Goal: Task Accomplishment & Management: Manage account settings

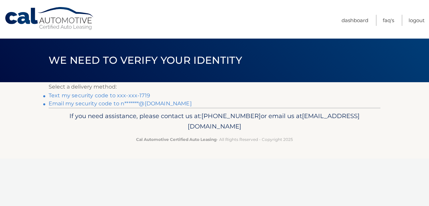
click at [99, 96] on link "Text my security code to xxx-xxx-1719" at bounding box center [100, 95] width 102 height 6
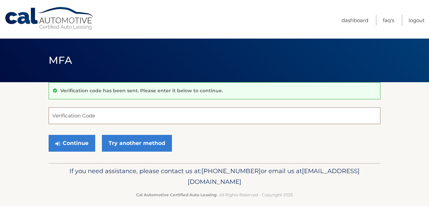
click at [86, 118] on input "Verification Code" at bounding box center [215, 115] width 332 height 17
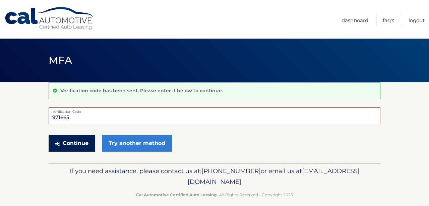
type input "971665"
click at [77, 142] on button "Continue" at bounding box center [72, 143] width 47 height 17
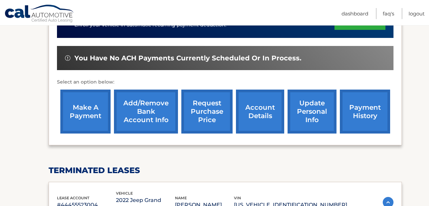
scroll to position [209, 0]
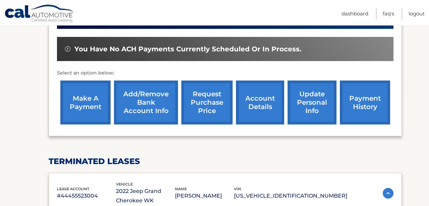
click at [83, 93] on link "make a payment" at bounding box center [85, 102] width 50 height 44
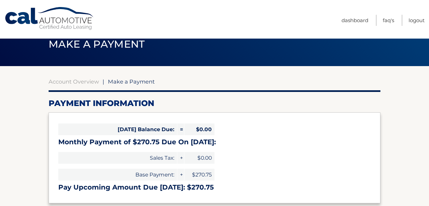
scroll to position [27, 0]
